Goal: Task Accomplishment & Management: Use online tool/utility

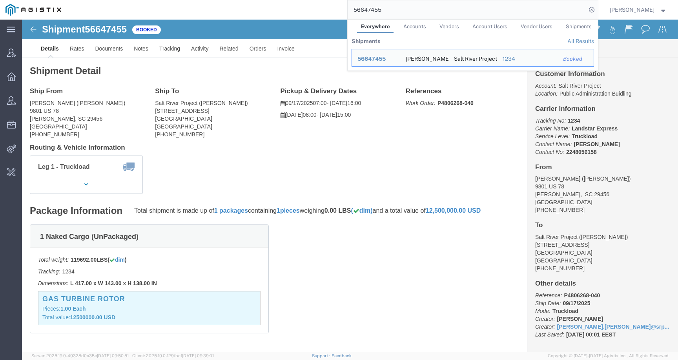
drag, startPoint x: 404, startPoint y: 10, endPoint x: 331, endPoint y: 7, distance: 73.0
click at [331, 7] on div "56647455 Everywhere Accounts Vendors Account Users Vendor Users Shipments Shipm…" at bounding box center [332, 10] width 531 height 20
paste input "79273"
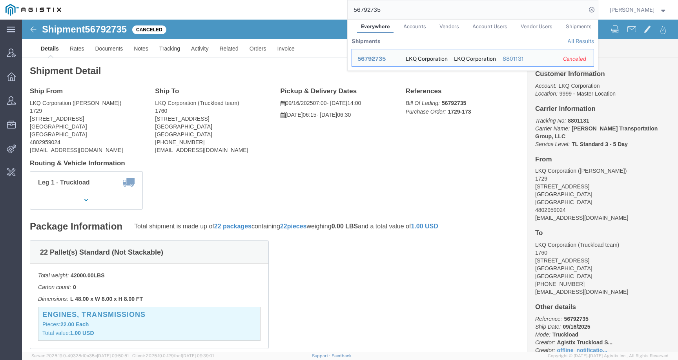
drag, startPoint x: 402, startPoint y: 7, endPoint x: 285, endPoint y: 6, distance: 116.5
click at [285, 7] on div "56792735 Everywhere Accounts Vendors Account Users Vendor Users Shipments Shipm…" at bounding box center [332, 10] width 531 height 20
paste input "860704"
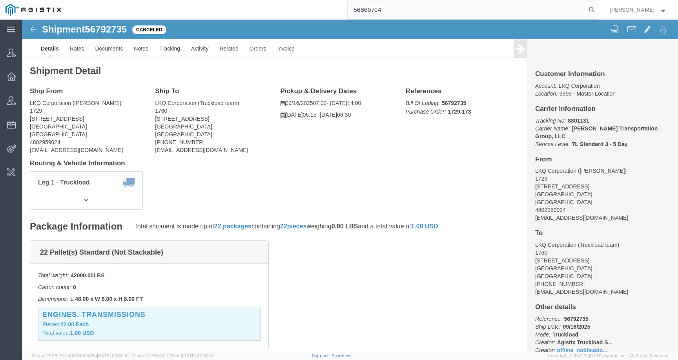
type input "56860704"
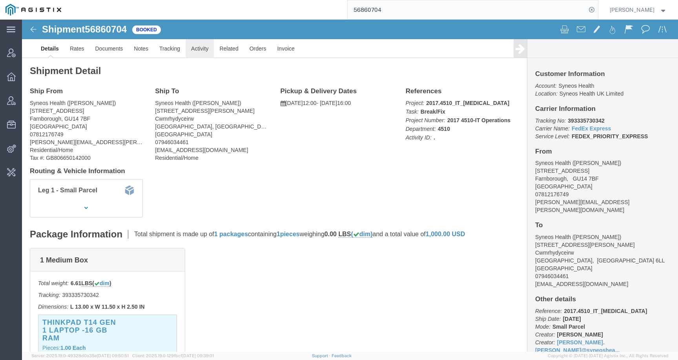
click link "Activity"
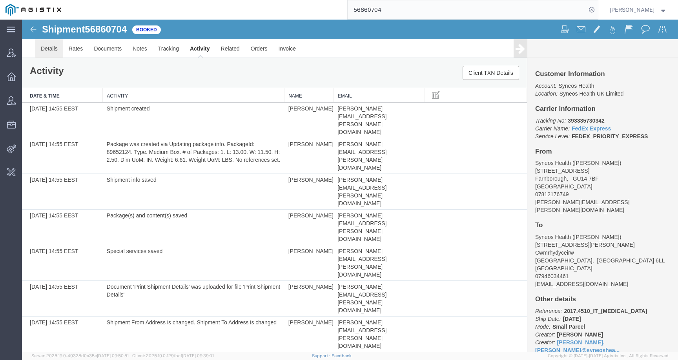
click at [46, 46] on link "Details" at bounding box center [49, 48] width 28 height 19
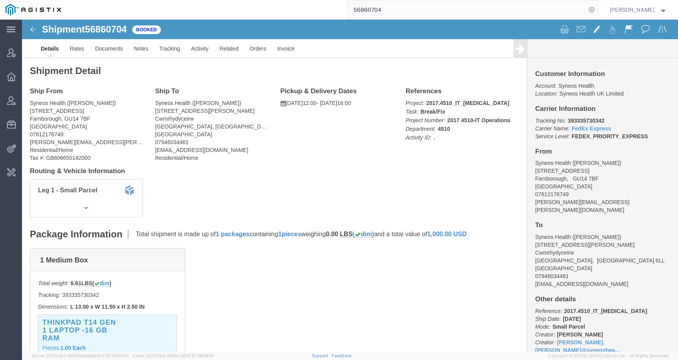
click div "Shipment 56860704 28 of 28 Booked Details Rates Documents Notes Tracking Activi…"
click span "56860704"
copy span "56860704"
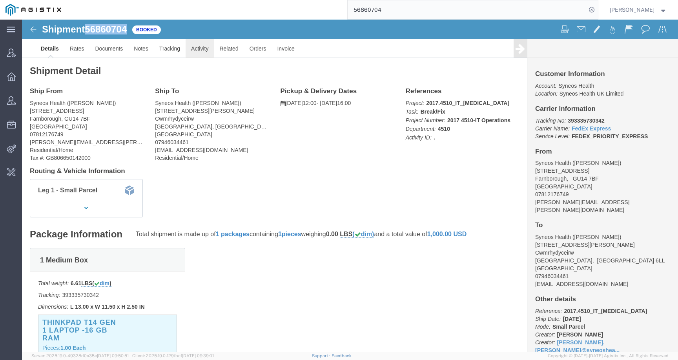
click link "Activity"
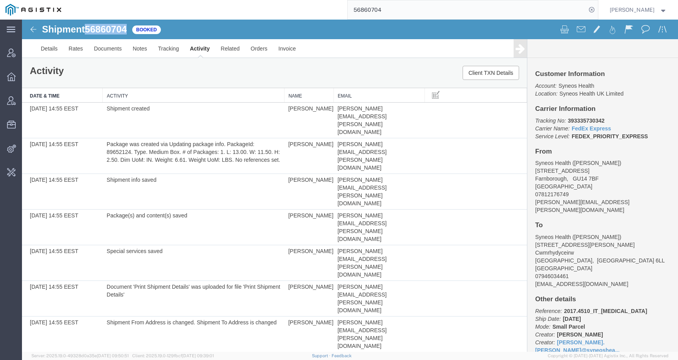
scroll to position [264, 0]
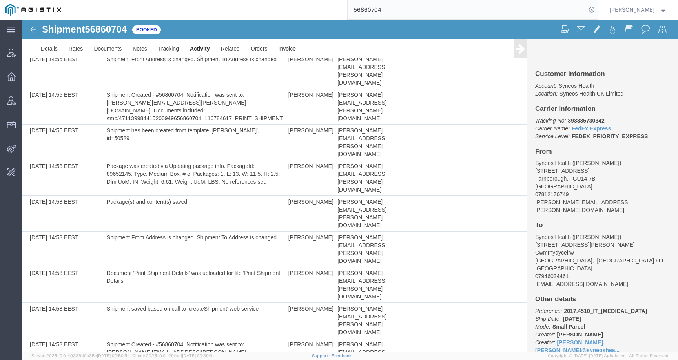
drag, startPoint x: 329, startPoint y: 317, endPoint x: 426, endPoint y: 316, distance: 96.9
copy tr "Ross Farr ross.farr@syneoshealth.com"
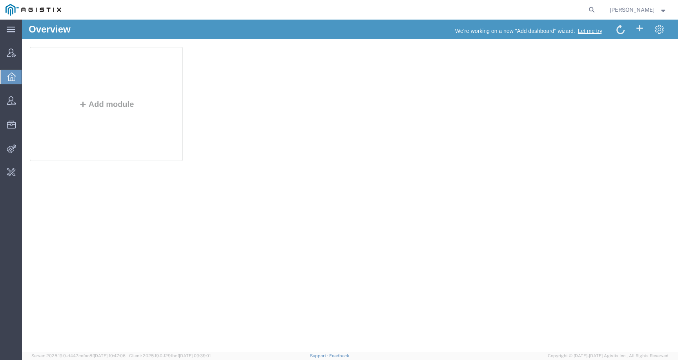
click at [595, 5] on form at bounding box center [591, 10] width 13 height 20
click at [596, 8] on icon at bounding box center [591, 9] width 11 height 11
click at [567, 10] on input "search" at bounding box center [466, 9] width 238 height 19
paste input "56860704"
type input "56860704"
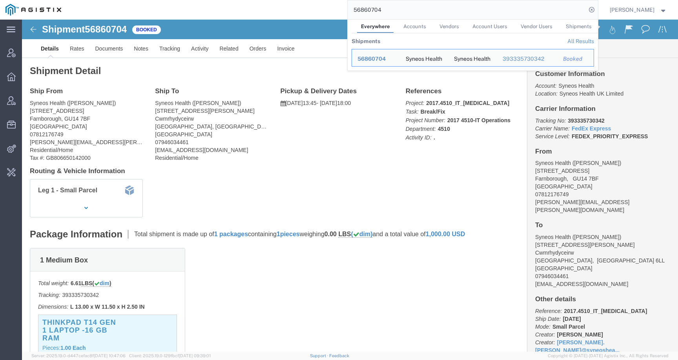
click div "Shipment Detail Ship From Syneos Health (Ross Farr) 1 Pinehurst Road Farnboroug…"
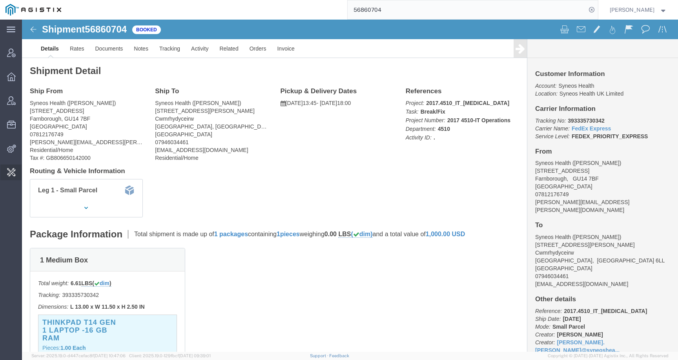
click at [0, 0] on span "Invoice Sending" at bounding box center [0, 0] width 0 height 0
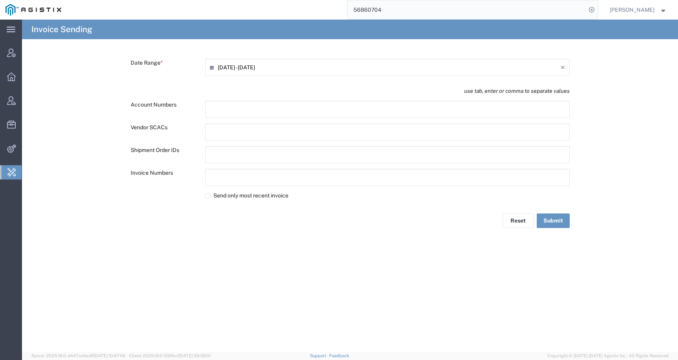
click at [255, 67] on input "09/18/2025 - 09/18/2025" at bounding box center [389, 67] width 343 height 13
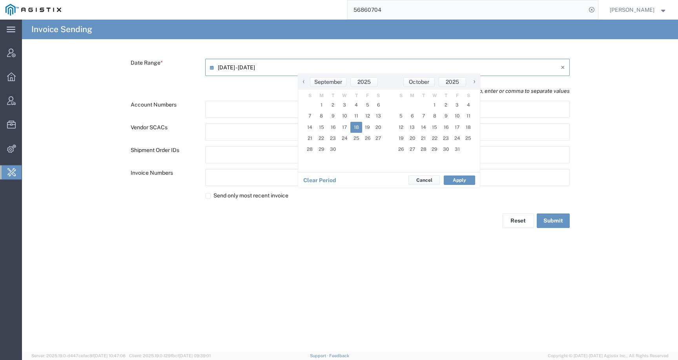
click at [302, 82] on span "‹" at bounding box center [304, 81] width 12 height 9
click at [310, 106] on span "1" at bounding box center [310, 105] width 11 height 11
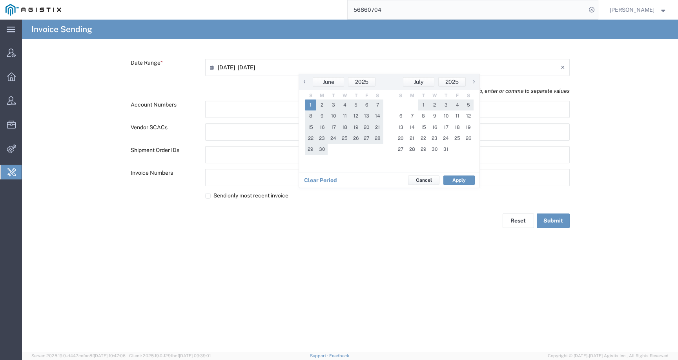
click at [471, 82] on span "›" at bounding box center [474, 81] width 12 height 9
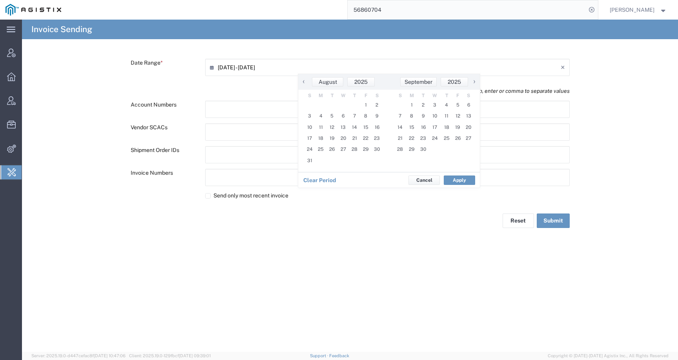
click at [471, 82] on span "›" at bounding box center [474, 81] width 12 height 9
click at [355, 129] on span "18" at bounding box center [356, 127] width 12 height 11
type input "06/01/2025 - 09/18/2025"
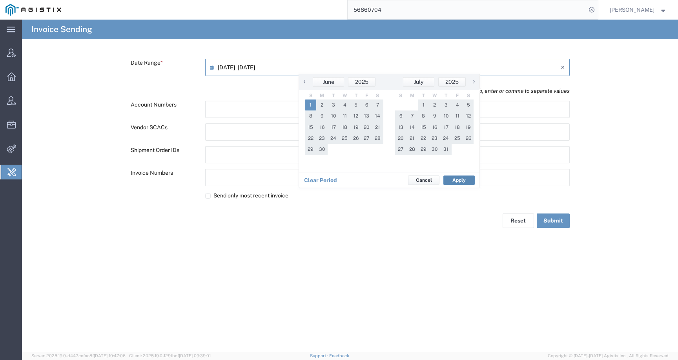
click at [460, 182] on button "Apply" at bounding box center [458, 180] width 31 height 9
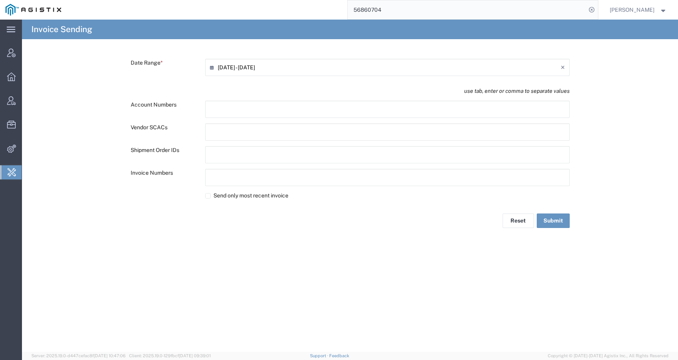
click at [223, 105] on input "text" at bounding box center [244, 109] width 69 height 13
click at [228, 148] on div at bounding box center [387, 154] width 364 height 17
paste input "text"
click at [559, 223] on button "Submit" at bounding box center [552, 222] width 33 height 15
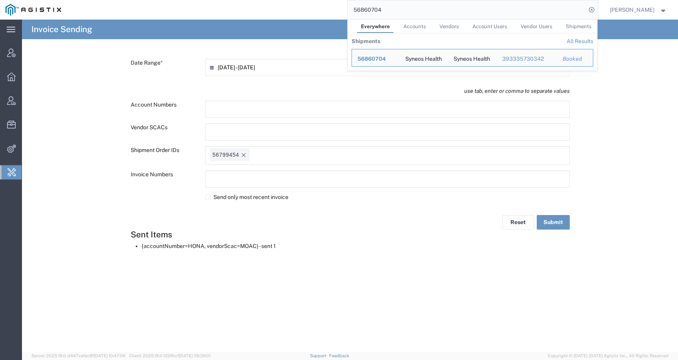
drag, startPoint x: 393, startPoint y: 10, endPoint x: 378, endPoint y: 10, distance: 15.3
click at [378, 10] on input "56860704" at bounding box center [466, 9] width 238 height 19
click at [244, 158] on icon "Remove tag" at bounding box center [243, 155] width 6 height 6
paste input "text"
click at [645, 104] on form "Date Range * 06/01/2025 - 09/18/2025 × use tab, enter or comma to separate valu…" at bounding box center [350, 157] width 656 height 197
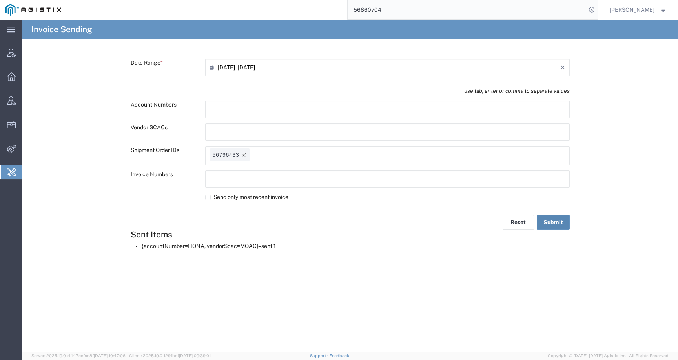
click at [556, 222] on button "Submit" at bounding box center [552, 222] width 33 height 15
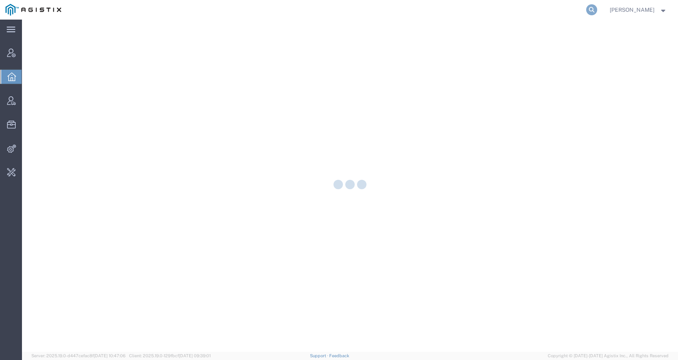
click at [597, 7] on icon at bounding box center [591, 9] width 11 height 11
click at [579, 7] on input "search" at bounding box center [466, 9] width 238 height 19
paste input "SLAX01048518"
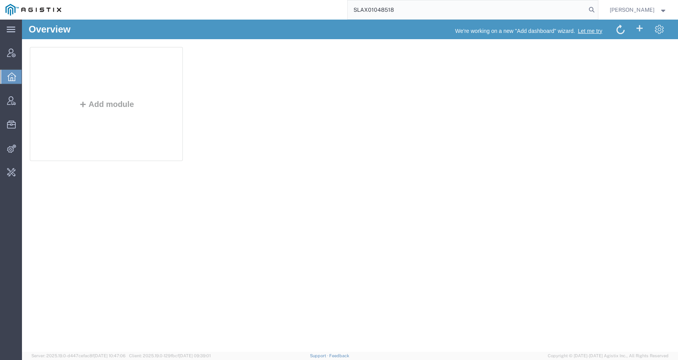
type input "SLAX01048518"
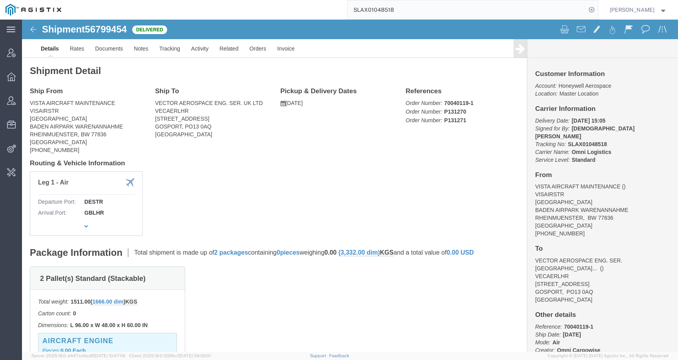
click span "56799454"
copy span "56799454"
click link "Activity"
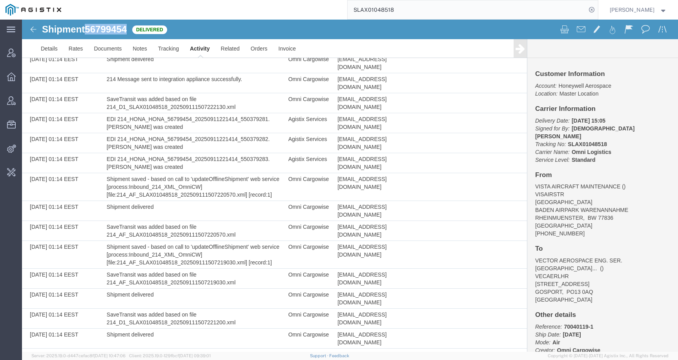
scroll to position [614, 0]
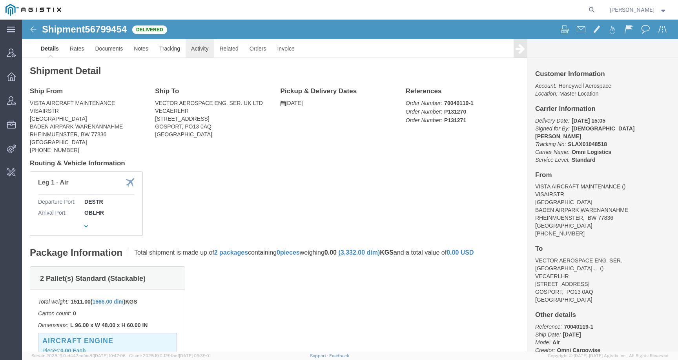
click link "Activity"
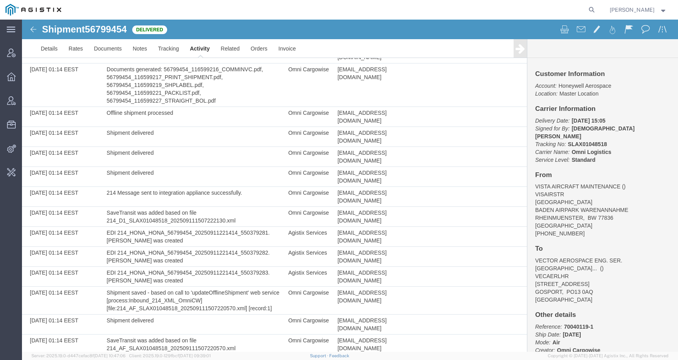
scroll to position [614, 0]
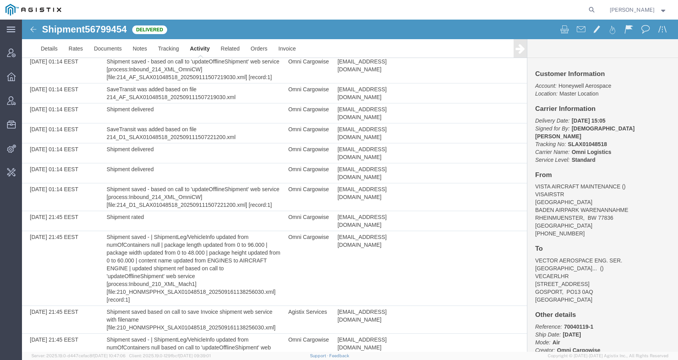
click at [595, 5] on form at bounding box center [591, 10] width 13 height 20
click at [597, 10] on icon at bounding box center [591, 9] width 11 height 11
click at [529, 12] on input "search" at bounding box center [466, 9] width 238 height 19
paste input "SLAX01049260"
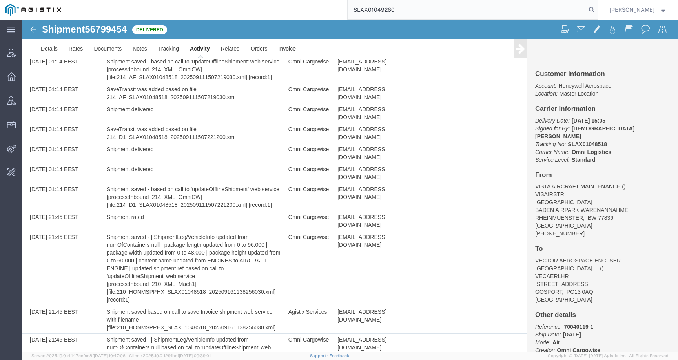
type input "SLAX01049260"
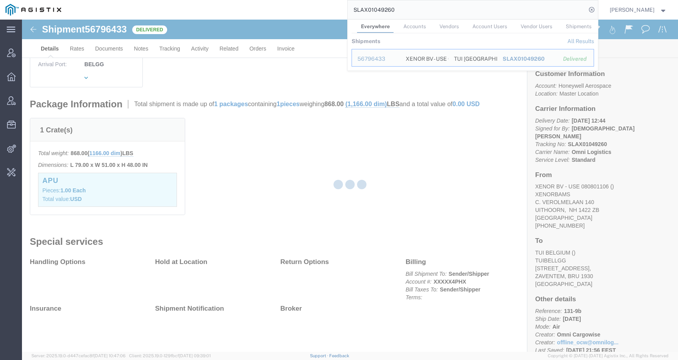
scroll to position [147, 0]
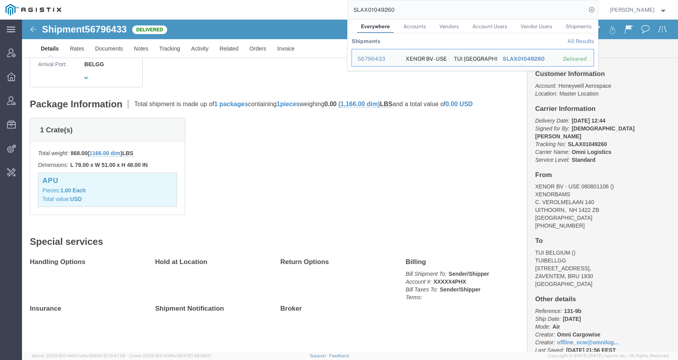
click div "1 Crate(s) Total weight: 868.00 ( 1166.00 dim ) LBS Dimensions: L 79.00 x W 51.…"
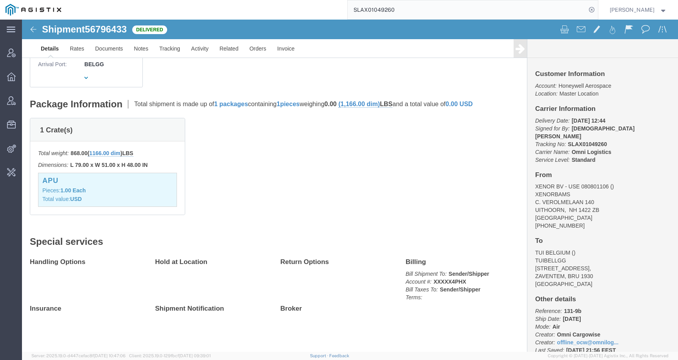
click span "56796433"
copy span "56796433"
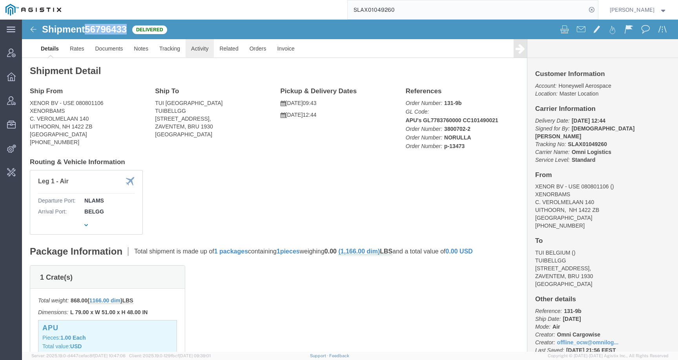
click link "Activity"
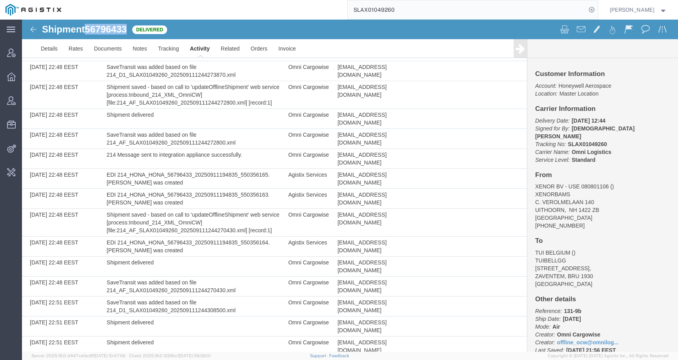
scroll to position [527, 0]
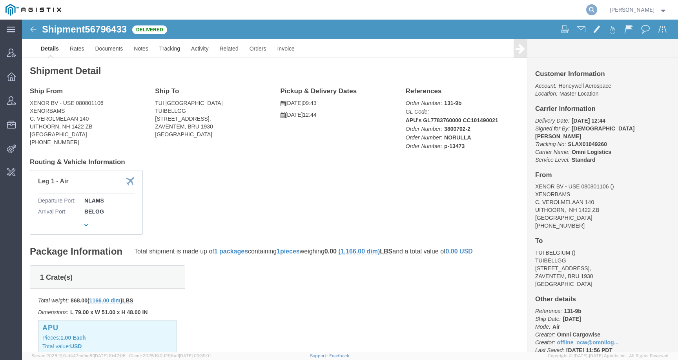
click at [597, 7] on icon at bounding box center [591, 9] width 11 height 11
click at [566, 7] on input "search" at bounding box center [466, 9] width 238 height 19
type input "offline@omni"
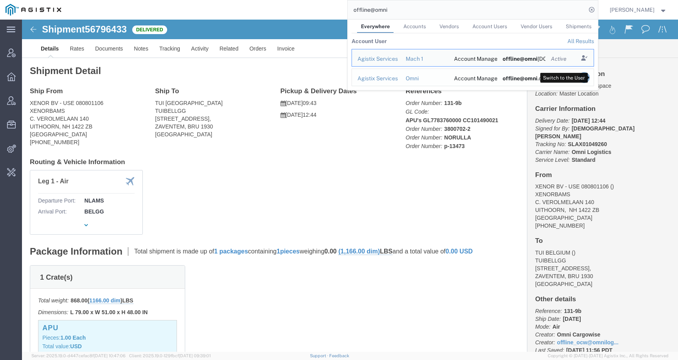
click at [589, 77] on icon "Search Results" at bounding box center [583, 77] width 11 height 11
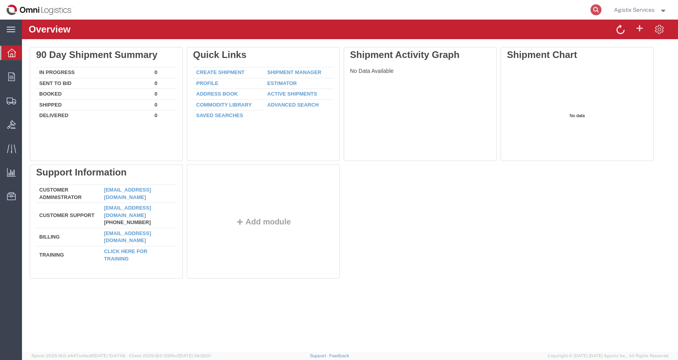
click at [592, 10] on icon at bounding box center [595, 9] width 11 height 11
click at [566, 10] on input "search" at bounding box center [471, 9] width 238 height 19
paste input "SLAX01049260"
type input "SLAX01049260"
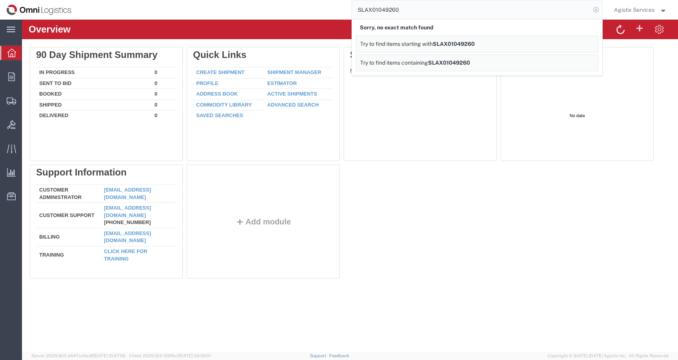
click at [592, 8] on icon at bounding box center [595, 9] width 11 height 11
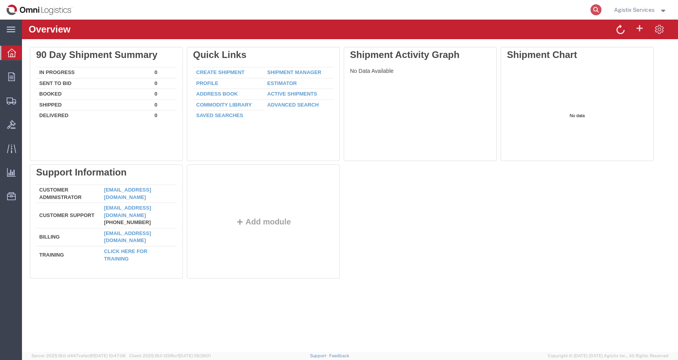
click at [593, 9] on icon at bounding box center [595, 9] width 11 height 11
click at [576, 9] on input "search" at bounding box center [471, 9] width 238 height 19
paste input "SLAX01048518"
type input "SLAX01048518"
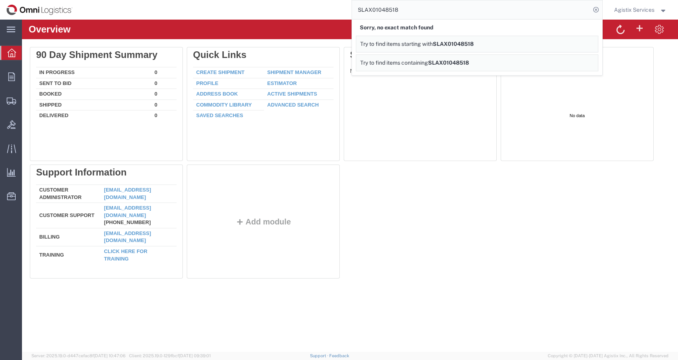
click at [641, 7] on span "Agistix Services" at bounding box center [634, 9] width 40 height 9
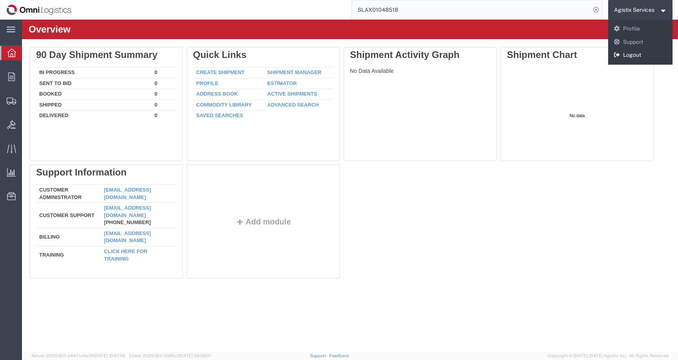
click at [642, 57] on link "Logout" at bounding box center [640, 55] width 65 height 13
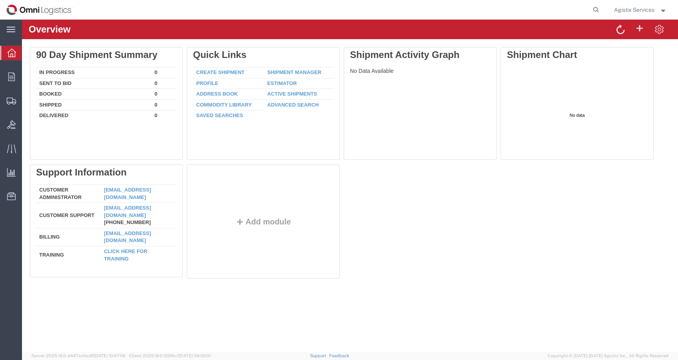
click at [642, 13] on span "Agistix Services" at bounding box center [634, 9] width 40 height 9
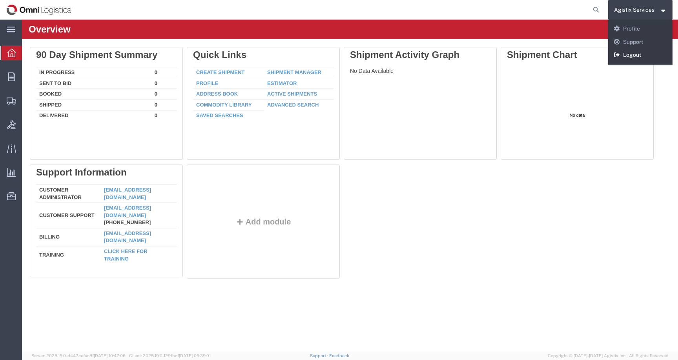
click at [632, 55] on link "Logout" at bounding box center [640, 55] width 65 height 13
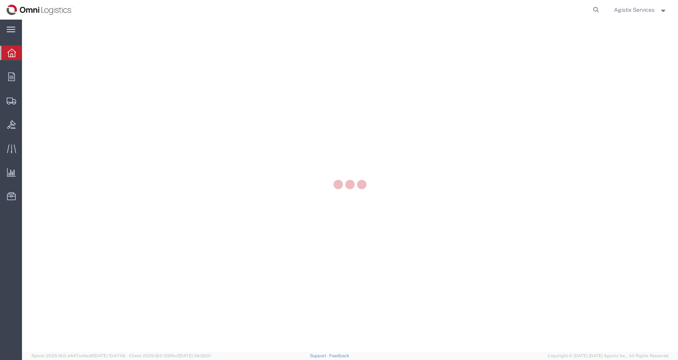
click at [658, 12] on span "Agistix Services" at bounding box center [640, 9] width 53 height 9
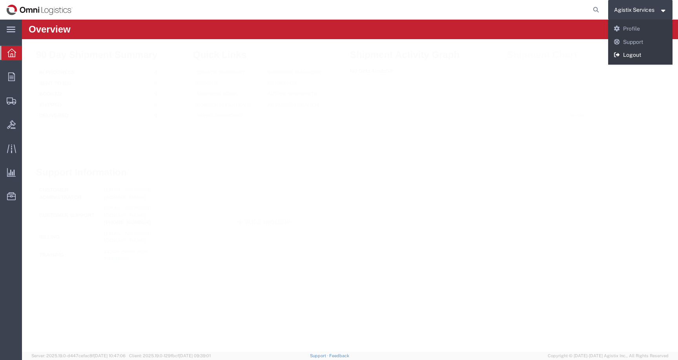
click at [635, 56] on link "Logout" at bounding box center [640, 55] width 65 height 13
